Goal: Information Seeking & Learning: Learn about a topic

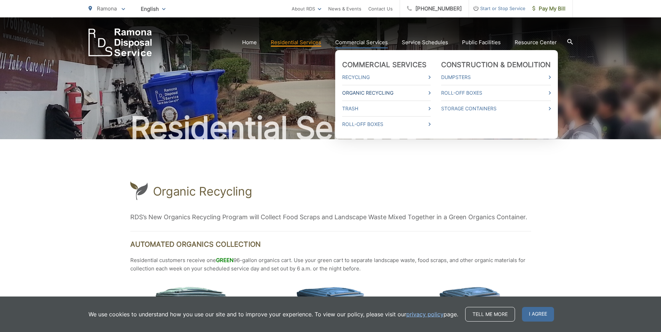
click at [391, 93] on link "Organic Recycling" at bounding box center [386, 93] width 89 height 8
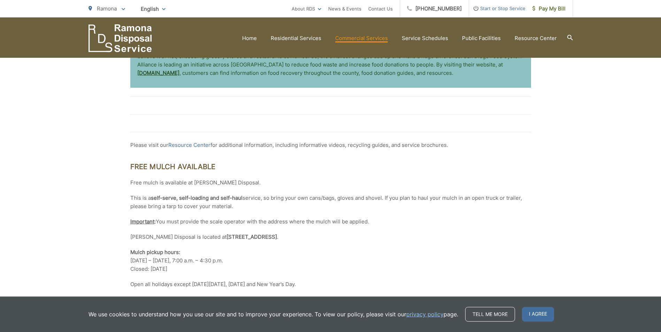
scroll to position [931, 0]
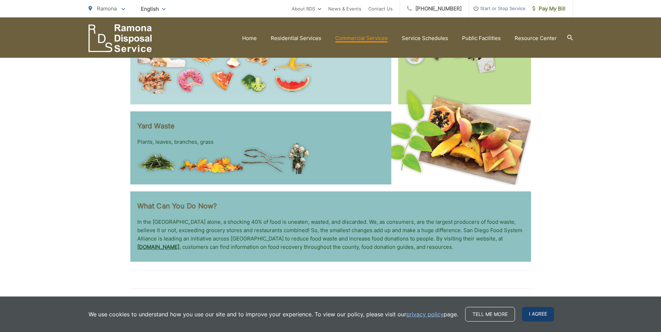
click at [535, 315] on span "I agree" at bounding box center [538, 314] width 32 height 15
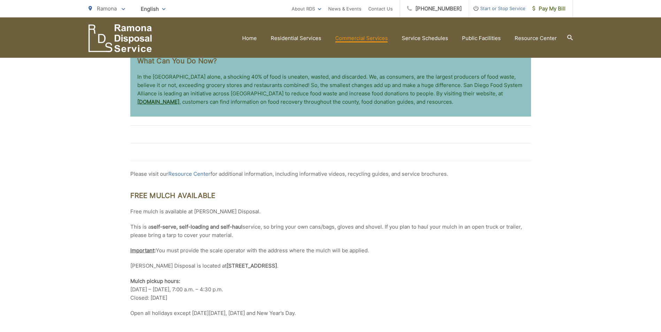
scroll to position [1070, 0]
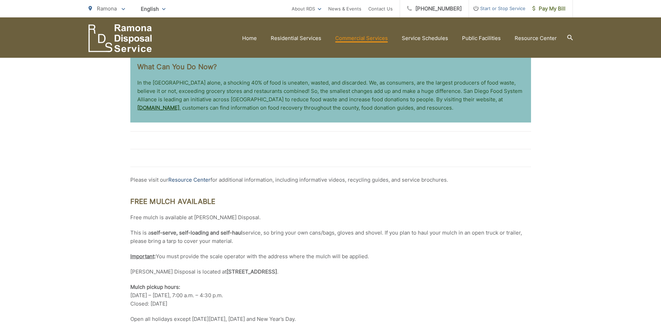
click at [204, 182] on link "Resource Center" at bounding box center [189, 180] width 42 height 8
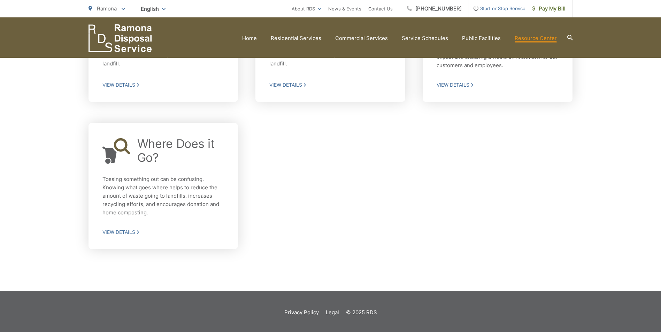
scroll to position [542, 0]
